Goal: Task Accomplishment & Management: Manage account settings

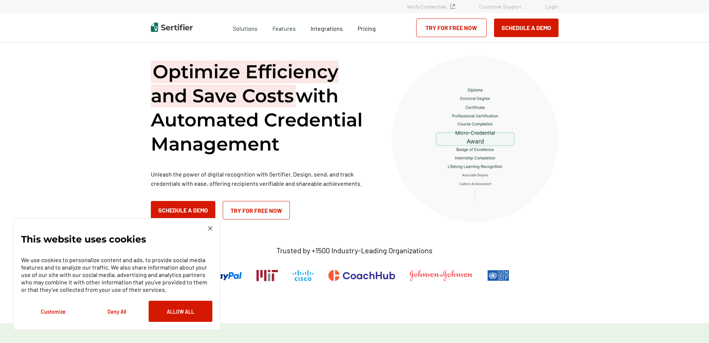
click at [550, 7] on link "Login" at bounding box center [551, 6] width 13 height 6
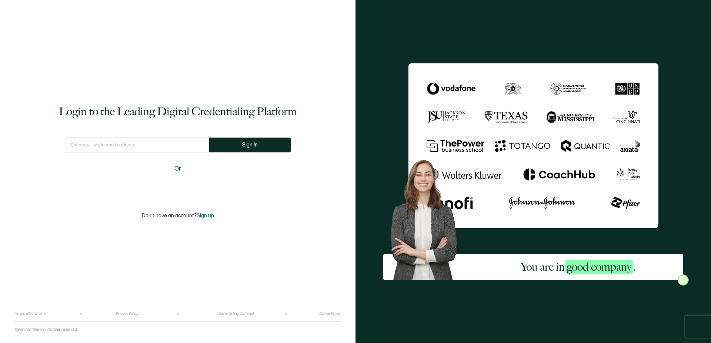
click at [121, 150] on input "text" at bounding box center [137, 144] width 145 height 15
type input "emily@tiptonhealth.com"
click at [269, 148] on button "Sign In" at bounding box center [250, 144] width 82 height 15
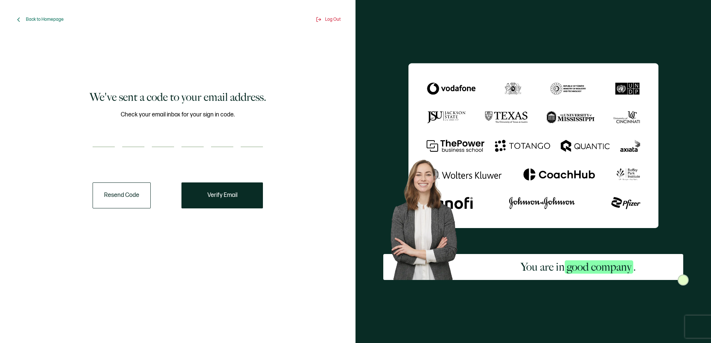
click at [104, 135] on input "number" at bounding box center [104, 139] width 22 height 15
type input "9"
type input "7"
type input "1"
type input "2"
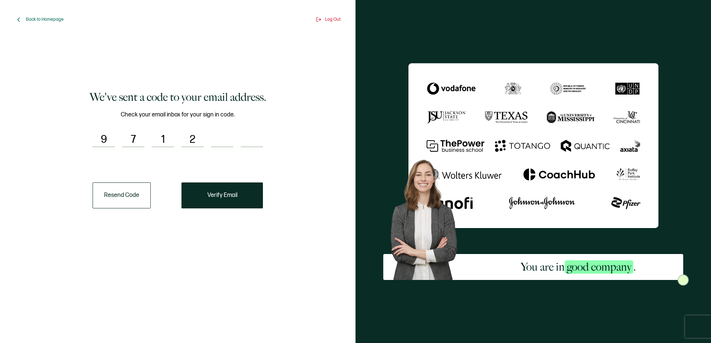
type input "2"
